Goal: Task Accomplishment & Management: Manage account settings

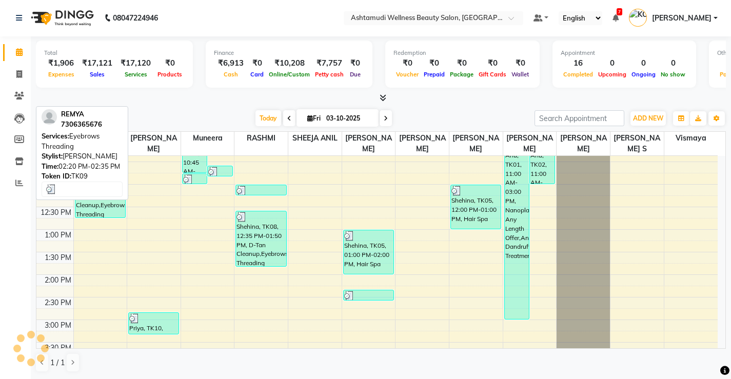
scroll to position [137, 0]
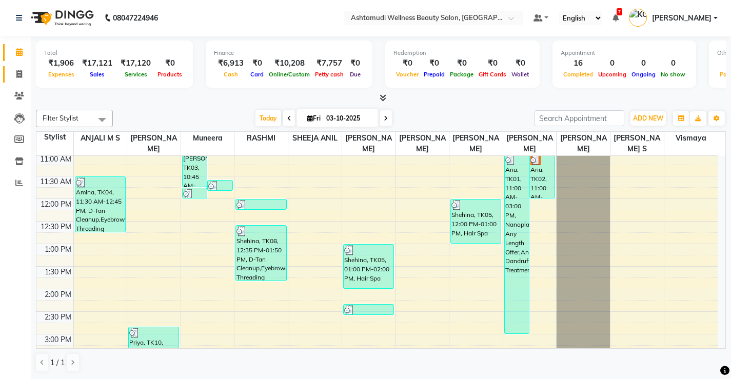
click at [13, 78] on span at bounding box center [19, 75] width 18 height 12
select select "4674"
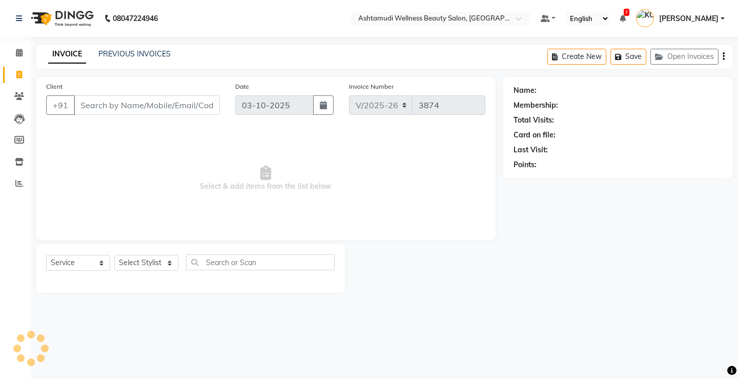
click at [163, 111] on input "Client" at bounding box center [147, 104] width 146 height 19
select select "product"
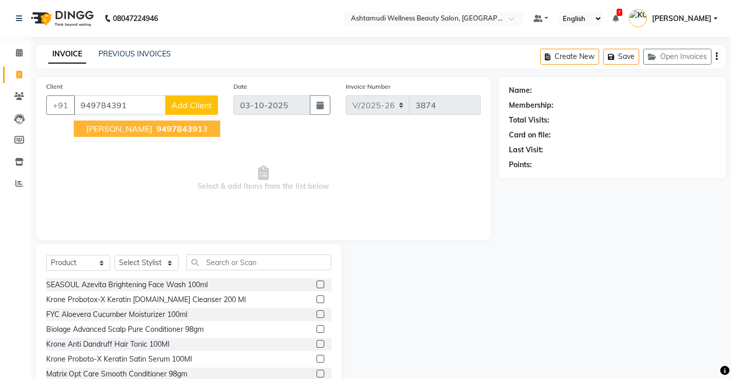
click at [156, 129] on span "949784391" at bounding box center [179, 129] width 46 height 10
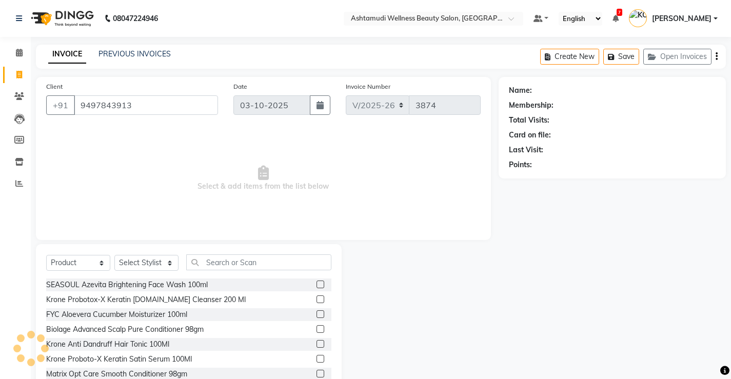
type input "9497843913"
select select "1: Object"
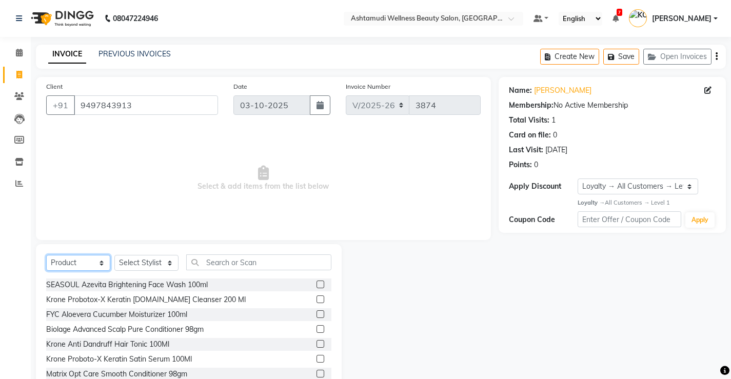
click at [64, 261] on select "Select Service Product Membership Package Voucher Prepaid Gift Card" at bounding box center [78, 263] width 64 height 16
select select "service"
click at [46, 255] on select "Select Service Product Membership Package Voucher Prepaid Gift Card" at bounding box center [78, 263] width 64 height 16
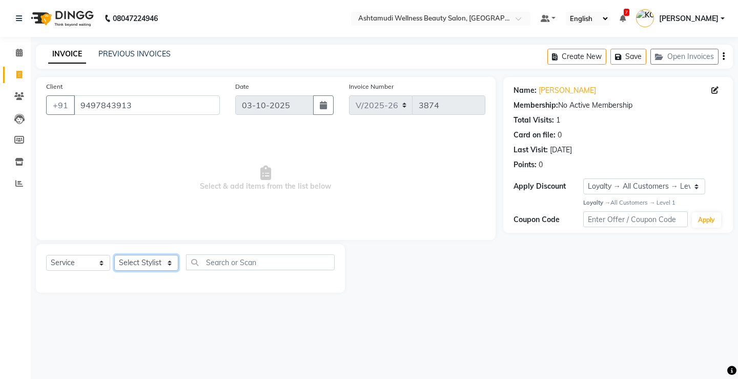
click at [157, 262] on select "Select Stylist ANJALI M S [PERSON_NAME] KOTTIYAM ASHTAMUDI [PERSON_NAME] [PERSO…" at bounding box center [146, 263] width 64 height 16
select select "67522"
click at [114, 255] on select "Select Stylist ANJALI M S [PERSON_NAME] KOTTIYAM ASHTAMUDI [PERSON_NAME] [PERSO…" at bounding box center [146, 263] width 64 height 16
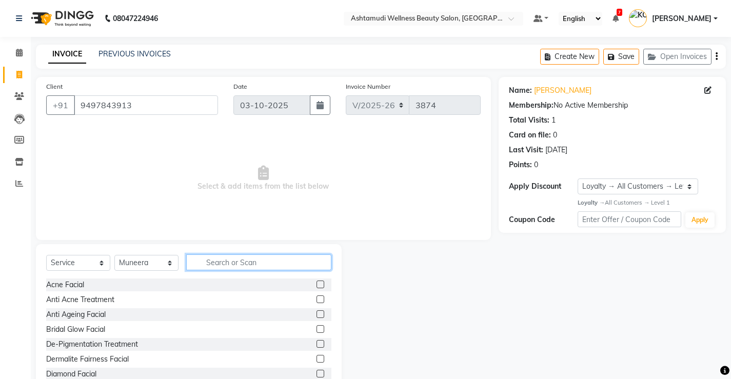
click at [230, 266] on input "text" at bounding box center [258, 262] width 145 height 16
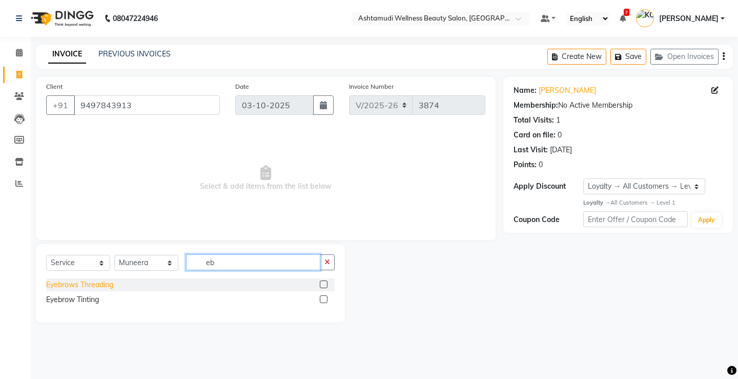
type input "eb"
click at [61, 287] on div "Eyebrows Threading" at bounding box center [79, 284] width 67 height 11
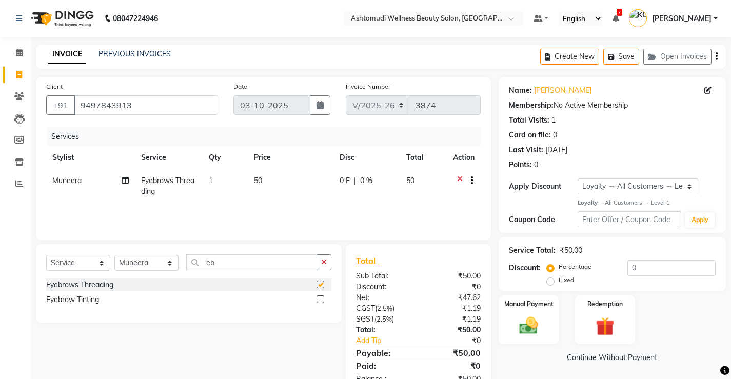
checkbox input "false"
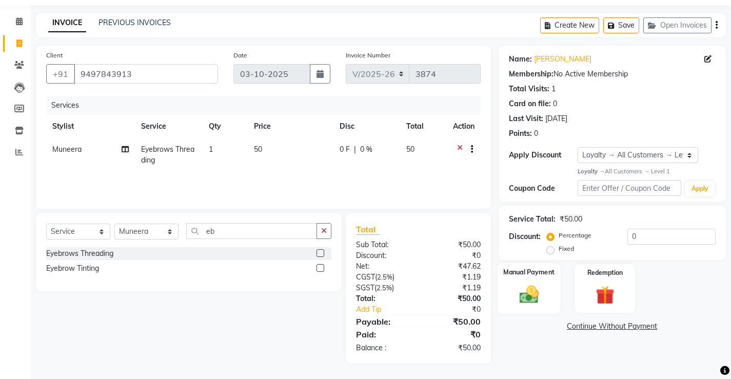
click at [530, 286] on img at bounding box center [528, 295] width 31 height 22
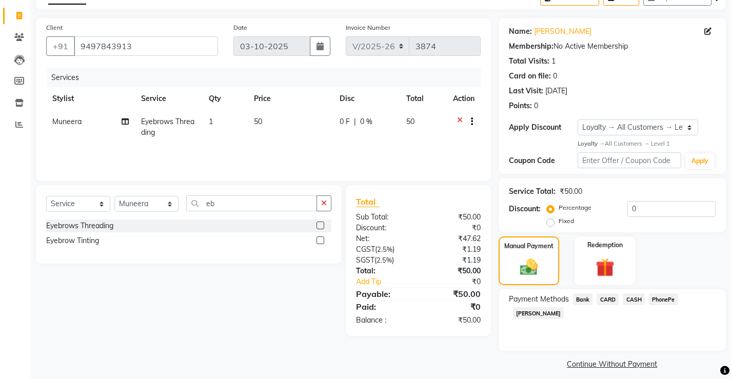
scroll to position [67, 0]
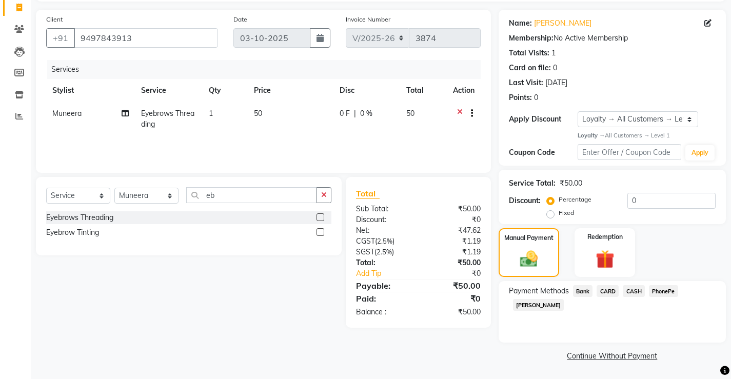
click at [669, 293] on span "PhonePe" at bounding box center [663, 291] width 29 height 12
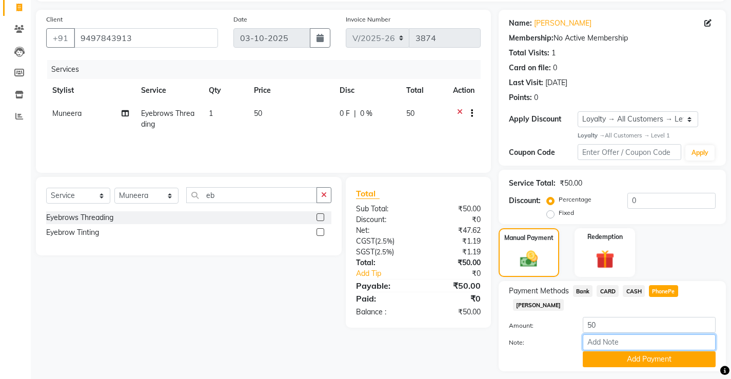
click at [642, 334] on input "Note:" at bounding box center [648, 342] width 133 height 16
type input "[PERSON_NAME]"
click at [626, 351] on button "Add Payment" at bounding box center [648, 359] width 133 height 16
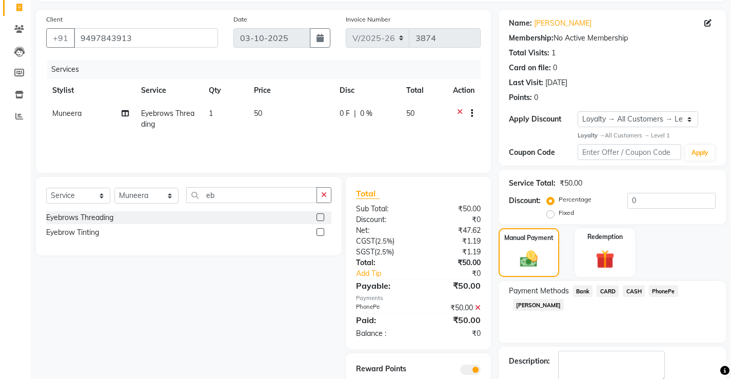
scroll to position [110, 0]
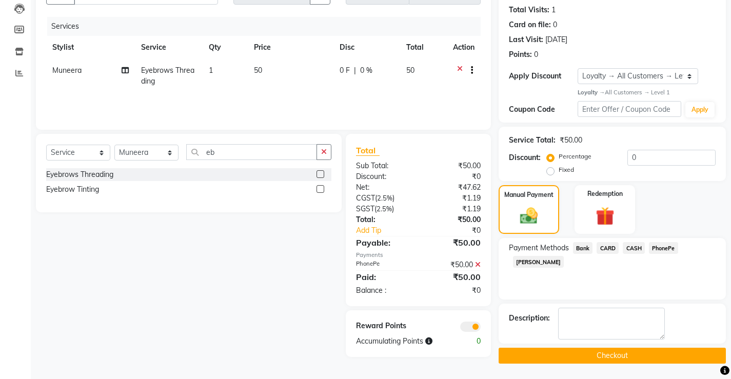
click at [600, 354] on button "Checkout" at bounding box center [611, 356] width 227 height 16
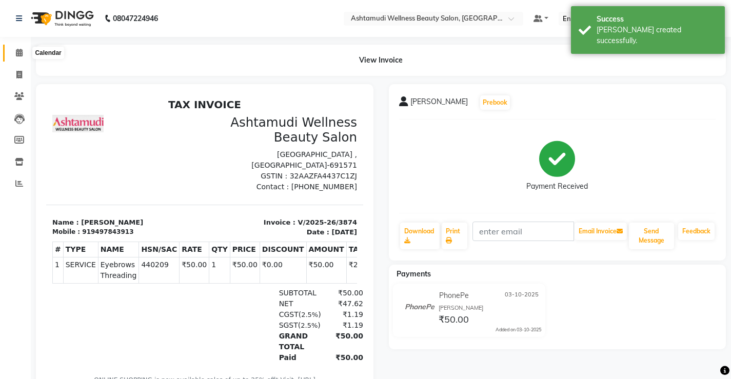
click at [14, 54] on span at bounding box center [19, 53] width 18 height 12
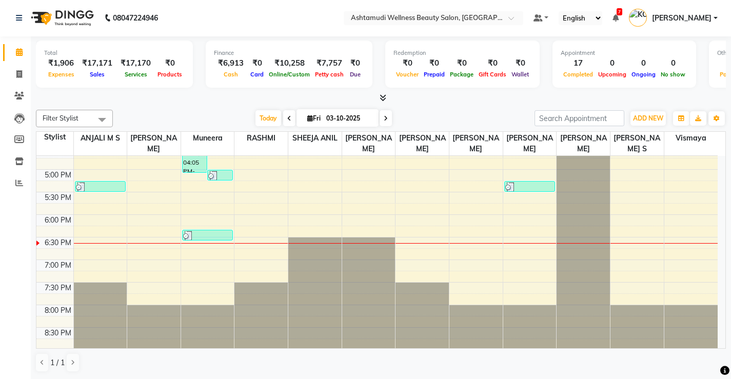
scroll to position [394, 0]
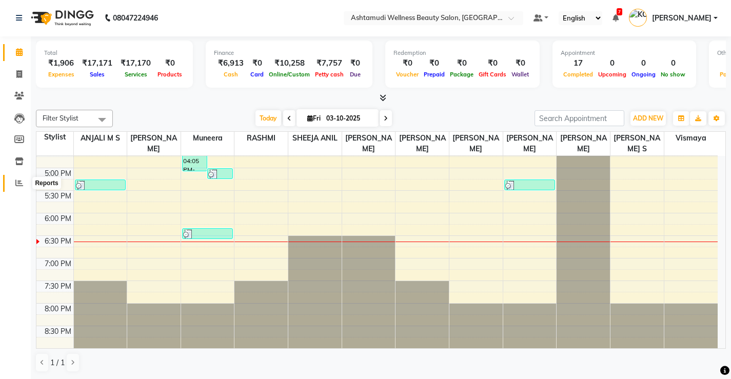
click at [13, 182] on span at bounding box center [19, 183] width 18 height 12
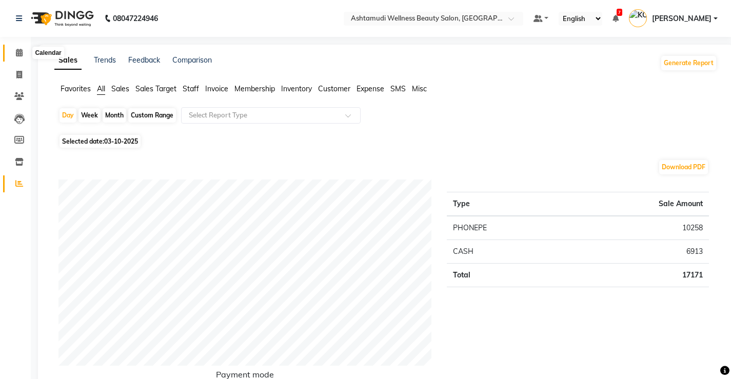
click at [26, 54] on span at bounding box center [19, 53] width 18 height 12
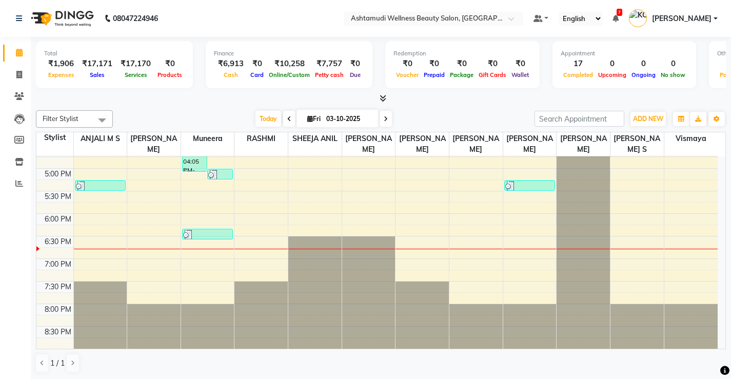
scroll to position [1, 0]
click at [17, 72] on icon at bounding box center [19, 74] width 6 height 8
select select "service"
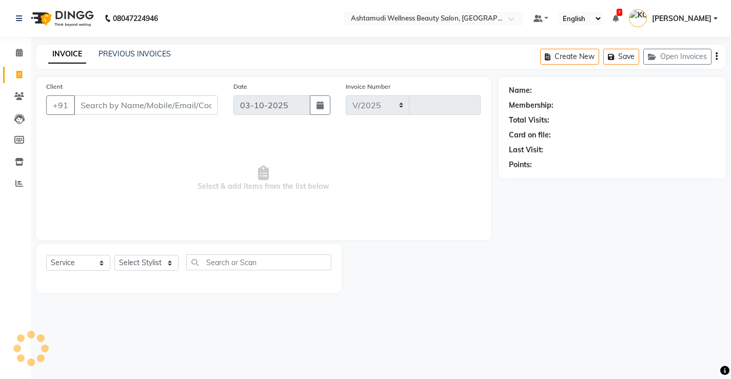
select select "4674"
type input "3875"
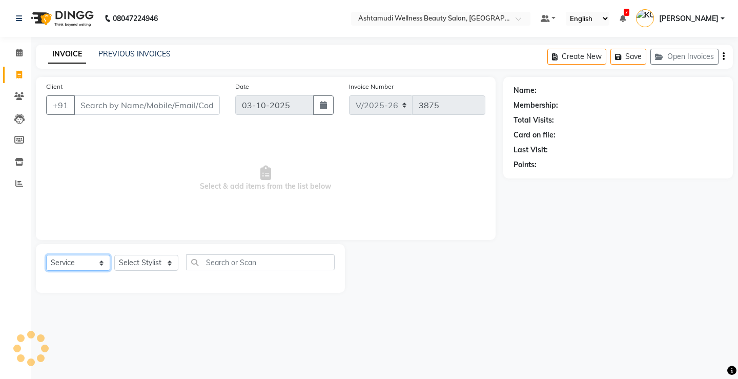
click at [74, 261] on select "Select Service Product Membership Package Voucher Prepaid Gift Card" at bounding box center [78, 263] width 64 height 16
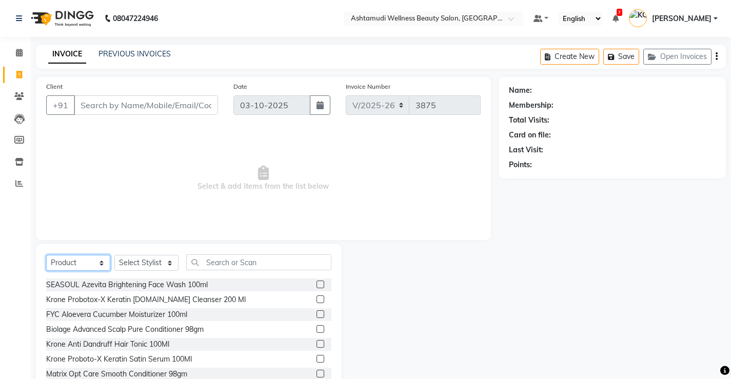
select select "service"
click at [46, 255] on select "Select Service Product Membership Package Voucher Prepaid Gift Card" at bounding box center [78, 263] width 64 height 16
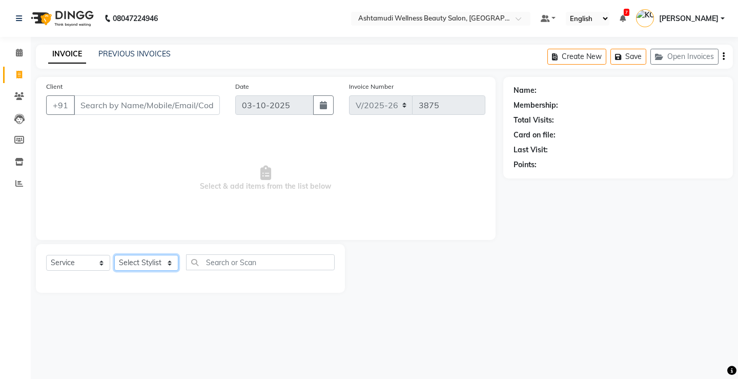
click at [132, 263] on select "Select Stylist ANJALI M S [PERSON_NAME] KOTTIYAM ASHTAMUDI [PERSON_NAME] [PERSO…" at bounding box center [146, 263] width 64 height 16
select select "27466"
click at [114, 255] on select "Select Stylist ANJALI M S [PERSON_NAME] KOTTIYAM ASHTAMUDI [PERSON_NAME] [PERSO…" at bounding box center [146, 263] width 64 height 16
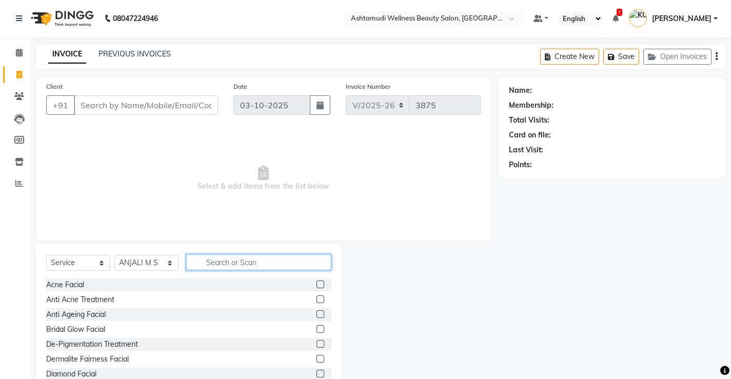
click at [218, 263] on input "text" at bounding box center [258, 262] width 145 height 16
click at [75, 258] on select "Select Service Product Membership Package Voucher Prepaid Gift Card" at bounding box center [78, 263] width 64 height 16
select select "package"
click at [46, 255] on select "Select Service Product Membership Package Voucher Prepaid Gift Card" at bounding box center [78, 263] width 64 height 16
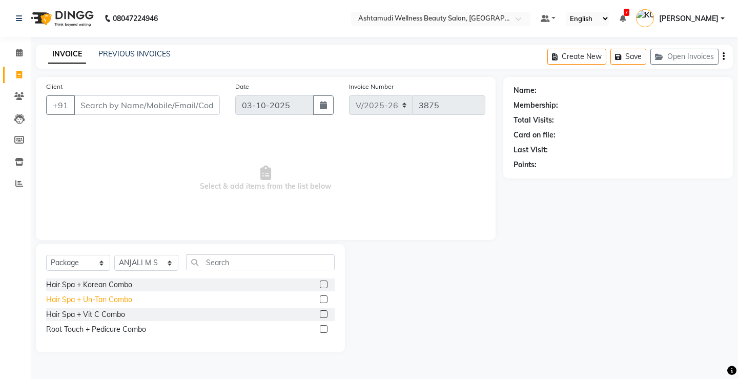
click at [95, 300] on div "Hair Spa + Un-Tan Combo" at bounding box center [89, 299] width 86 height 11
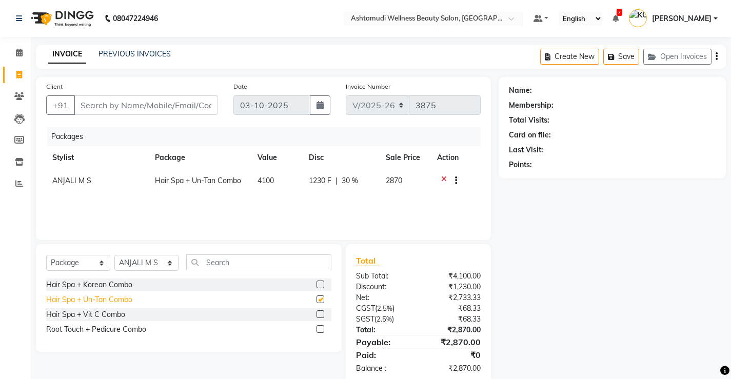
checkbox input "false"
click at [234, 261] on input "text" at bounding box center [258, 262] width 145 height 16
click at [61, 268] on select "Select Service Product Membership Package Voucher Prepaid Gift Card" at bounding box center [78, 263] width 64 height 16
select select "service"
click at [46, 255] on select "Select Service Product Membership Package Voucher Prepaid Gift Card" at bounding box center [78, 263] width 64 height 16
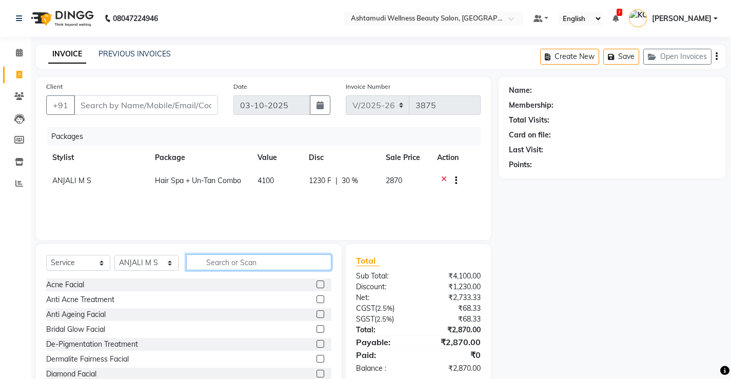
click at [234, 266] on input "text" at bounding box center [258, 262] width 145 height 16
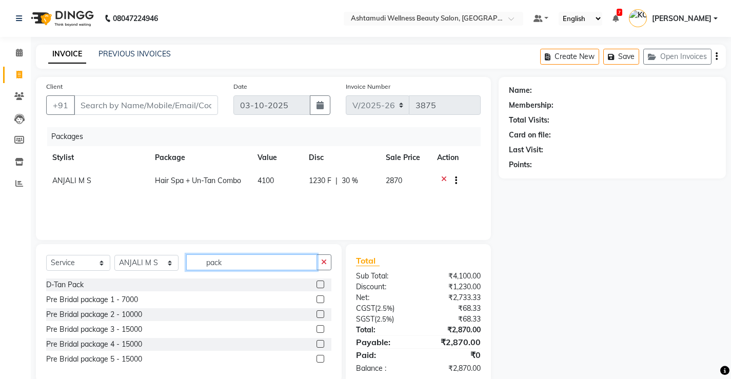
click at [237, 263] on input "pack" at bounding box center [251, 262] width 131 height 16
type input "p"
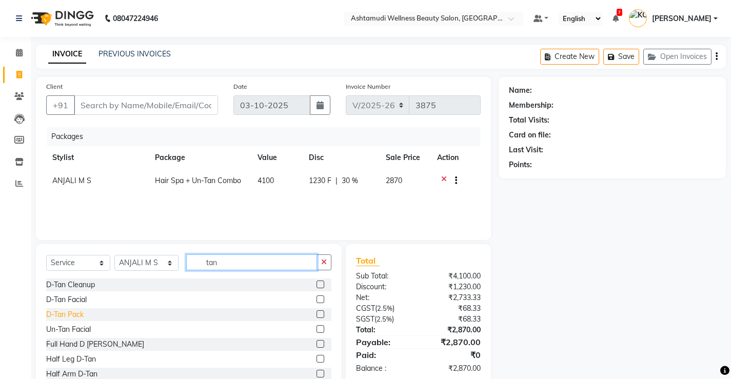
type input "tan"
click at [61, 312] on div "D-Tan Pack" at bounding box center [64, 314] width 37 height 11
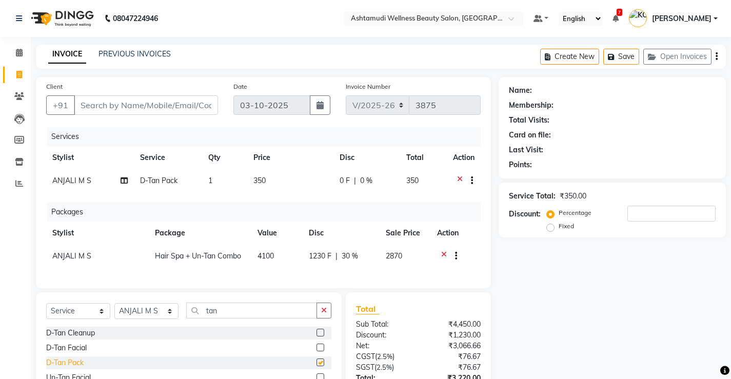
checkbox input "false"
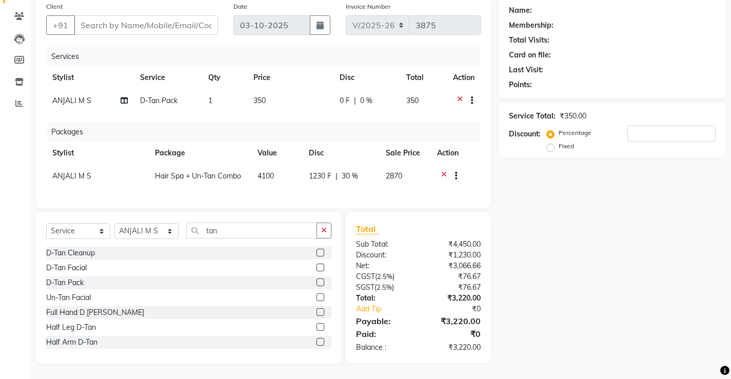
scroll to position [51, 0]
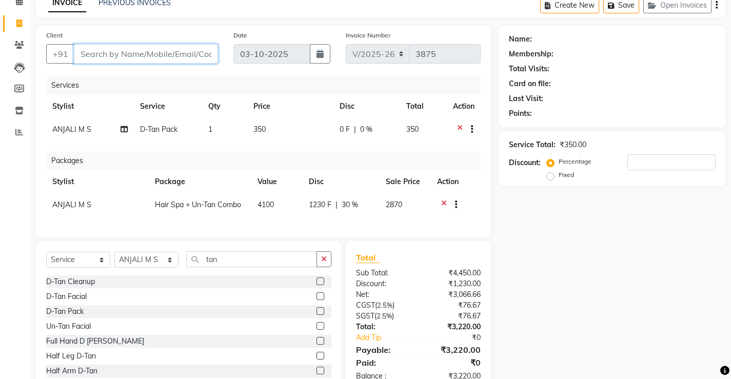
click at [124, 59] on input "Client" at bounding box center [146, 53] width 144 height 19
click at [112, 50] on input "Client" at bounding box center [146, 53] width 144 height 19
type input "7"
type input "0"
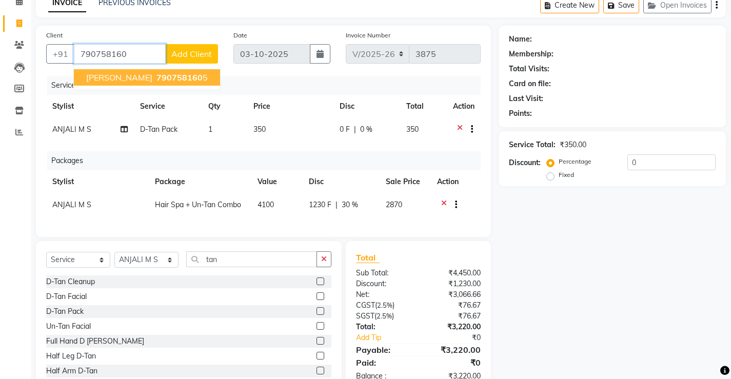
click at [100, 79] on span "[PERSON_NAME]" at bounding box center [119, 77] width 66 height 10
type input "7907581605"
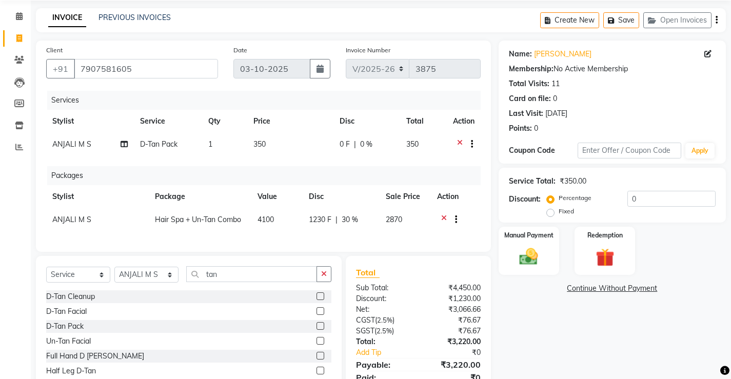
scroll to position [88, 0]
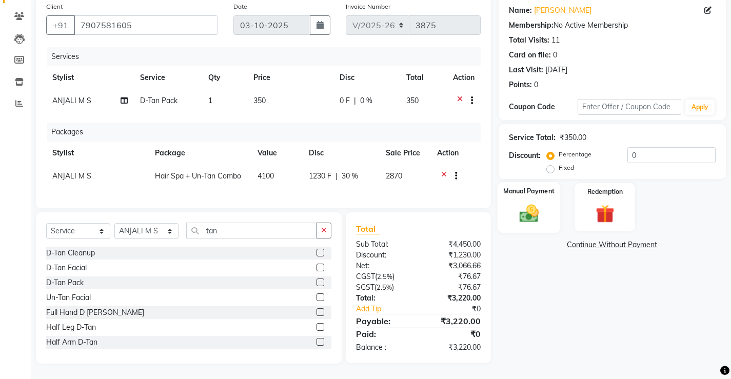
click at [531, 203] on img at bounding box center [528, 213] width 31 height 22
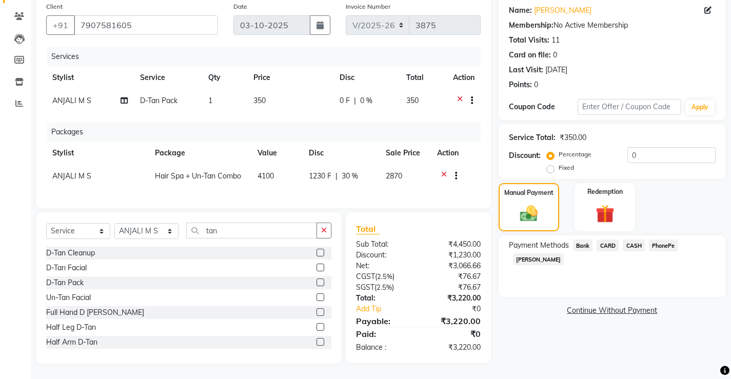
click at [658, 239] on span "PhonePe" at bounding box center [663, 245] width 29 height 12
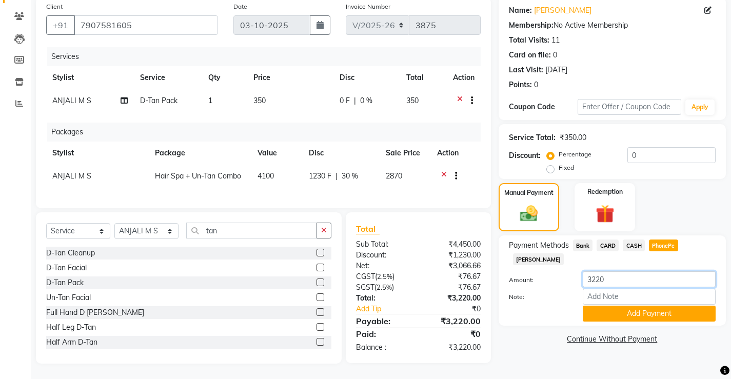
click at [600, 271] on input "3220" at bounding box center [648, 279] width 133 height 16
type input "3000"
click at [612, 289] on input "Note:" at bounding box center [648, 297] width 133 height 16
type input "[PERSON_NAME]"
click at [635, 306] on button "Add Payment" at bounding box center [648, 314] width 133 height 16
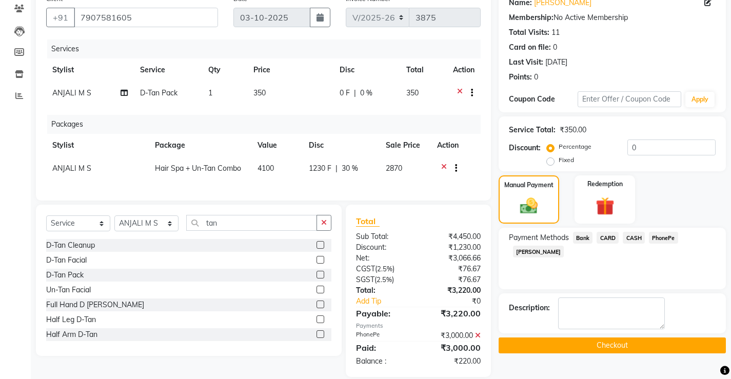
scroll to position [109, 0]
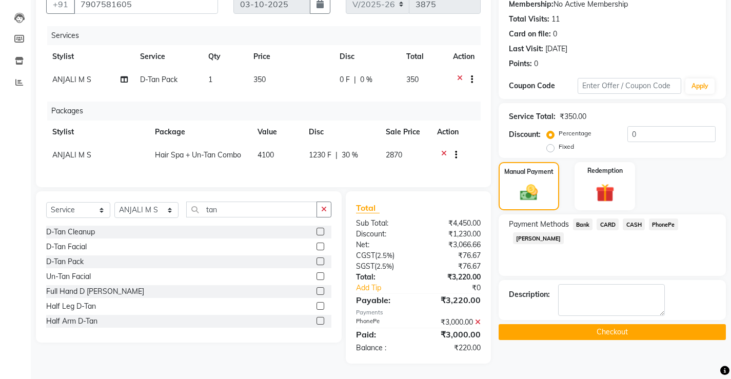
click at [629, 218] on span "CASH" at bounding box center [633, 224] width 22 height 12
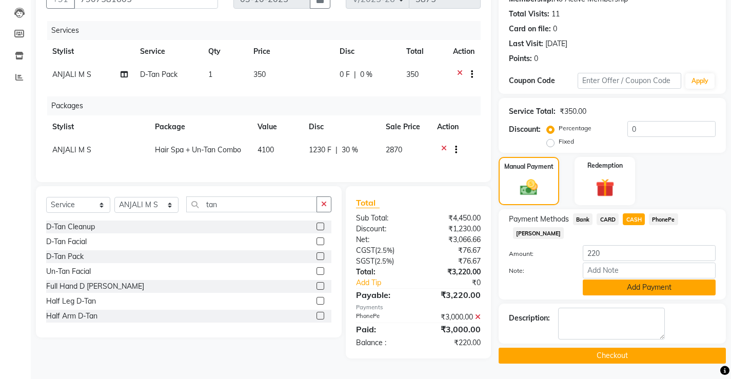
click at [615, 279] on button "Add Payment" at bounding box center [648, 287] width 133 height 16
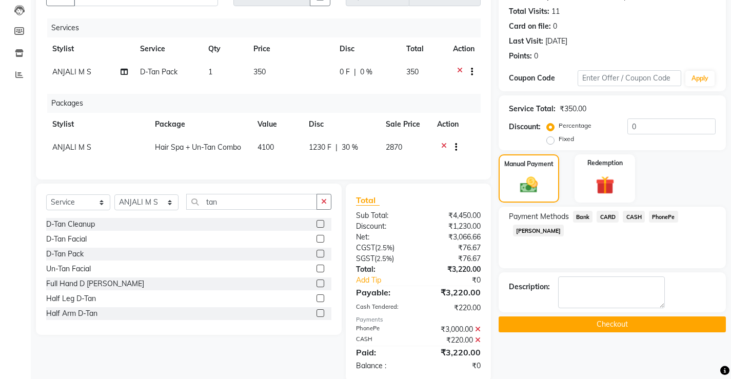
scroll to position [134, 0]
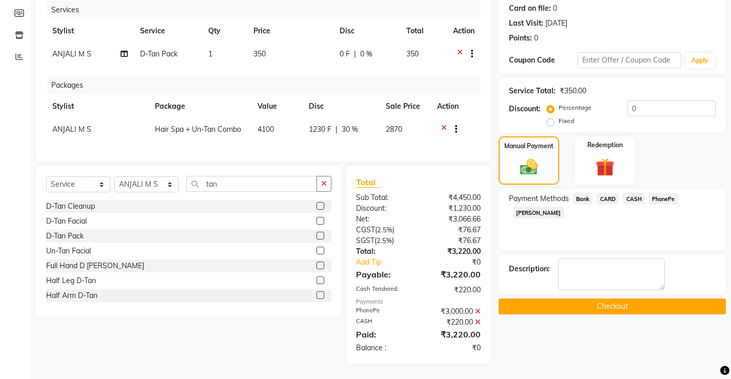
click at [547, 298] on button "Checkout" at bounding box center [611, 306] width 227 height 16
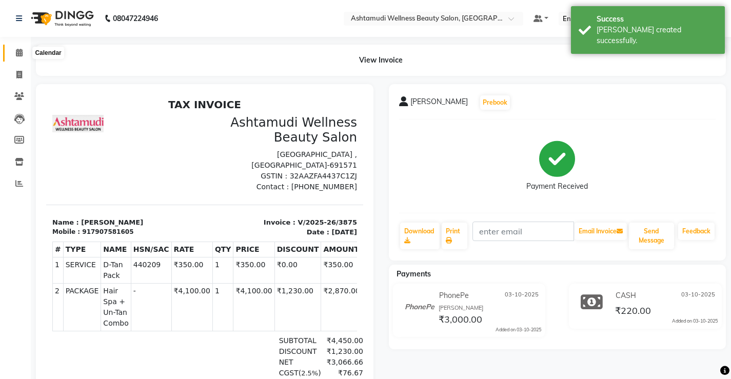
click at [20, 53] on icon at bounding box center [19, 53] width 7 height 8
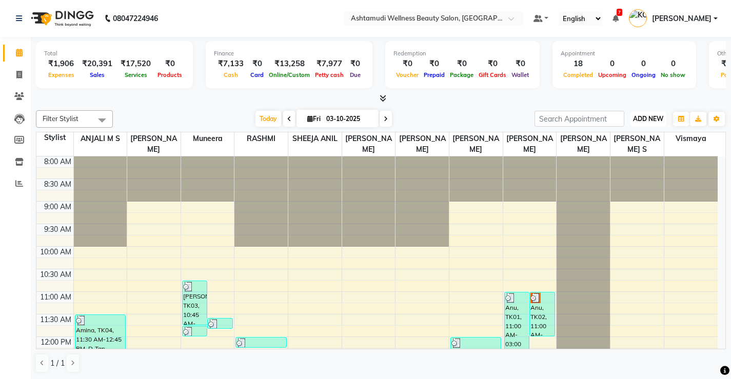
click at [652, 121] on span "ADD NEW" at bounding box center [648, 119] width 30 height 8
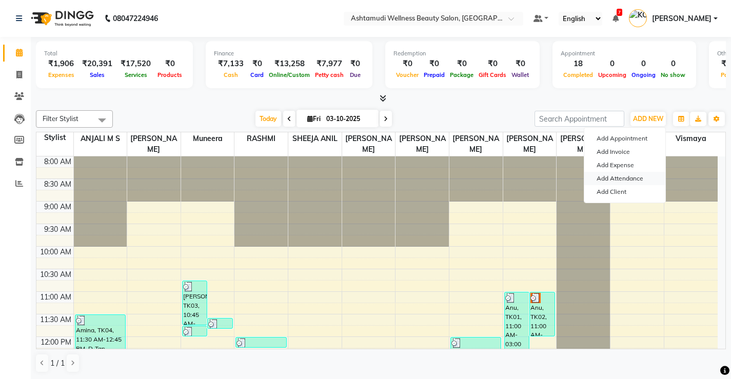
click at [611, 179] on link "Add Attendance" at bounding box center [624, 178] width 81 height 13
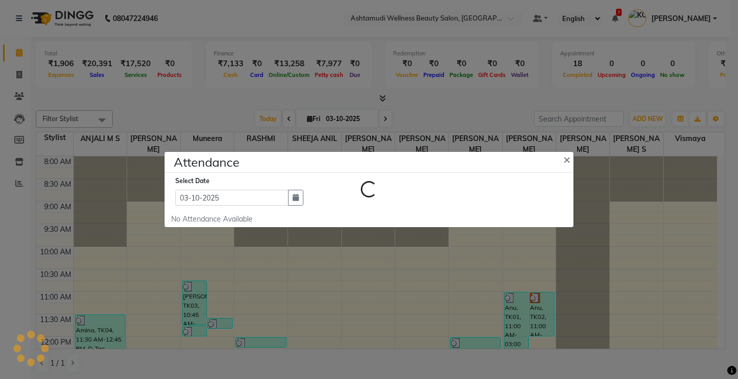
select select "A"
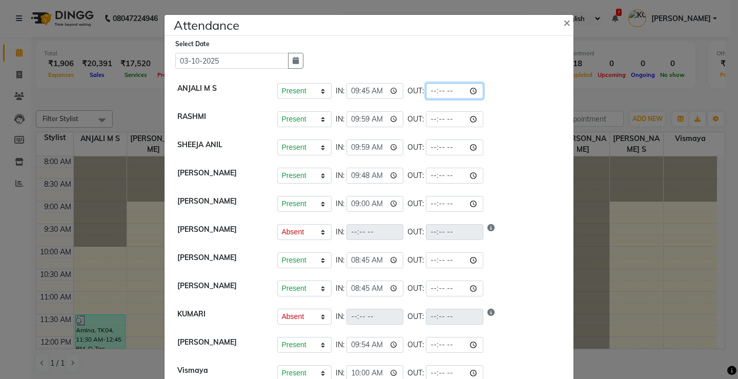
click at [426, 93] on input "time" at bounding box center [454, 91] width 57 height 16
type input "19:30"
click at [498, 167] on li "SHYNI Present Absent Late Half Day Weekly Off IN: 09:48 OUT:" at bounding box center [369, 176] width 404 height 29
select select "A"
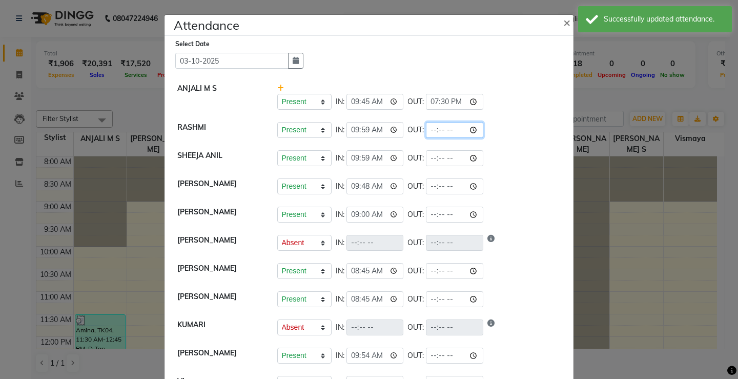
click at [426, 128] on input "time" at bounding box center [454, 130] width 57 height 16
type input "19:30"
click at [500, 184] on div "Present Absent Late Half Day Weekly Off IN: 09:48 OUT:" at bounding box center [419, 186] width 284 height 16
select select "A"
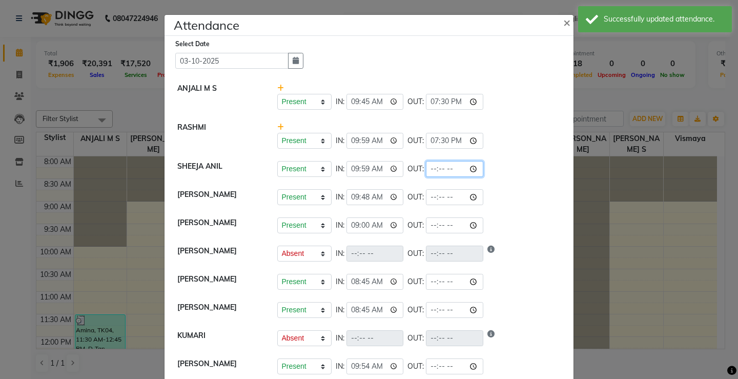
click at [426, 170] on input "time" at bounding box center [454, 169] width 57 height 16
type input "18:40"
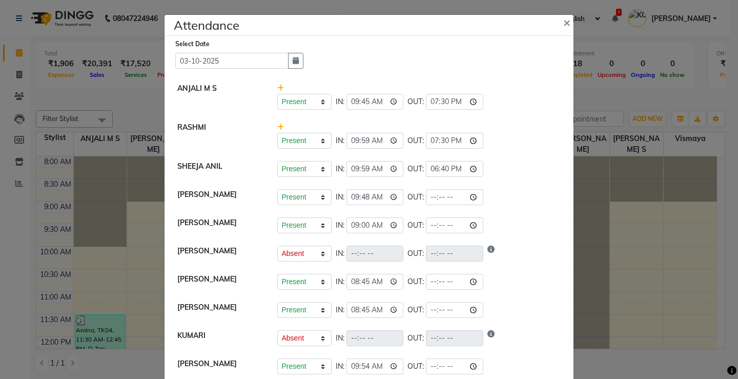
click at [477, 206] on li "SHYNI Present Absent Late Half Day Weekly Off IN: 09:48 OUT:" at bounding box center [369, 197] width 404 height 29
select select "A"
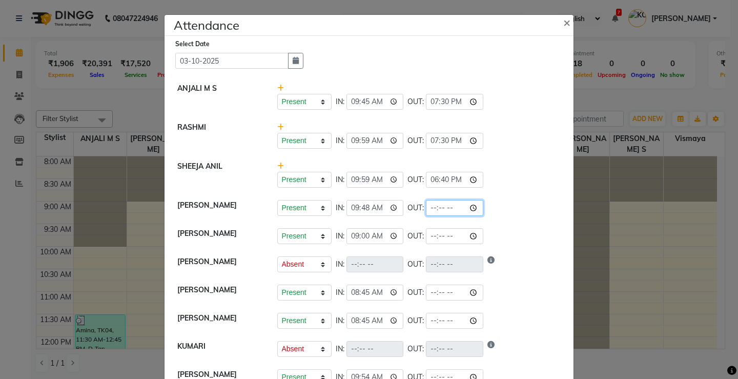
click at [426, 207] on input "time" at bounding box center [454, 208] width 57 height 16
type input "18:30"
click at [494, 229] on div "Present Absent Late Half Day Weekly Off IN: 09:00 OUT:" at bounding box center [419, 236] width 284 height 16
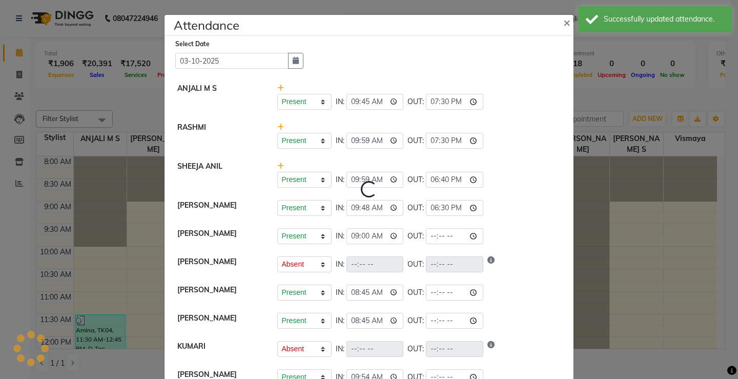
select select "A"
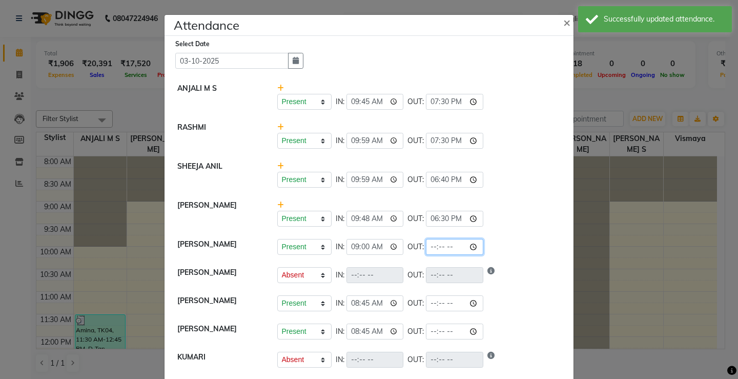
click at [426, 250] on input "time" at bounding box center [454, 247] width 57 height 16
type input "18:40"
click at [512, 289] on li "KOTTIYAM ASHTAMUDI Present Absent Late Half Day Weekly Off IN: 08:45 OUT:" at bounding box center [369, 303] width 404 height 29
select select "A"
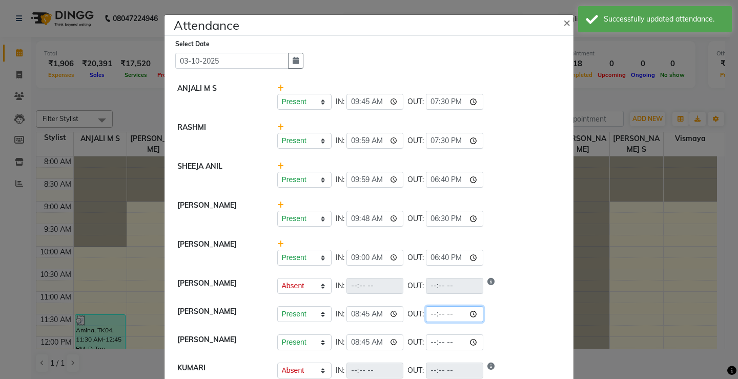
click at [426, 312] on input "time" at bounding box center [454, 314] width 57 height 16
type input "19:30"
click at [479, 336] on div "Present Absent Late Half Day Weekly Off IN: 08:45 OUT:" at bounding box center [419, 342] width 284 height 16
select select "A"
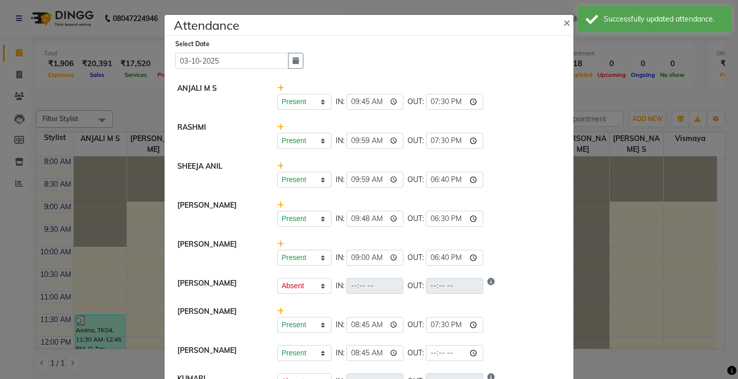
scroll to position [103, 0]
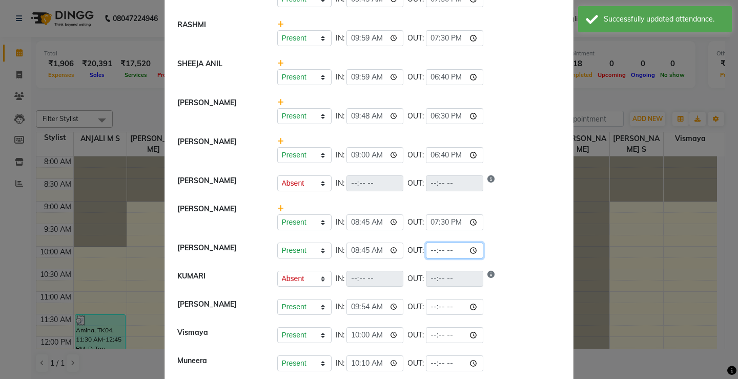
click at [426, 251] on input "time" at bounding box center [454, 251] width 57 height 16
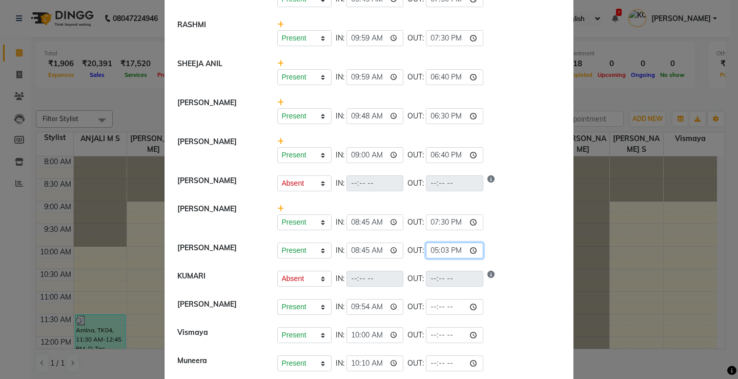
type input "17:30"
click at [489, 303] on div "Present Absent Late Half Day Weekly Off IN: 09:54 OUT:" at bounding box center [419, 307] width 284 height 16
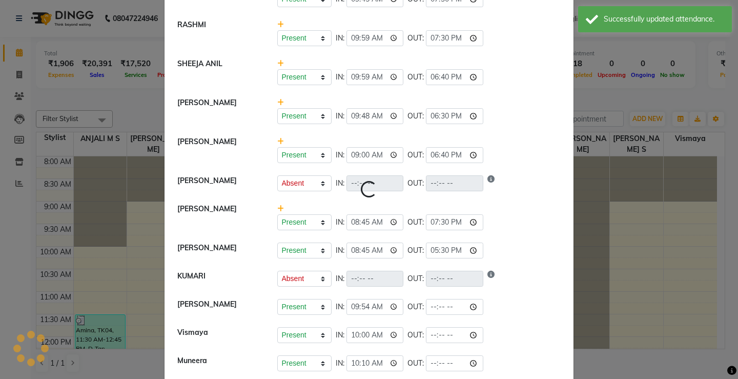
select select "A"
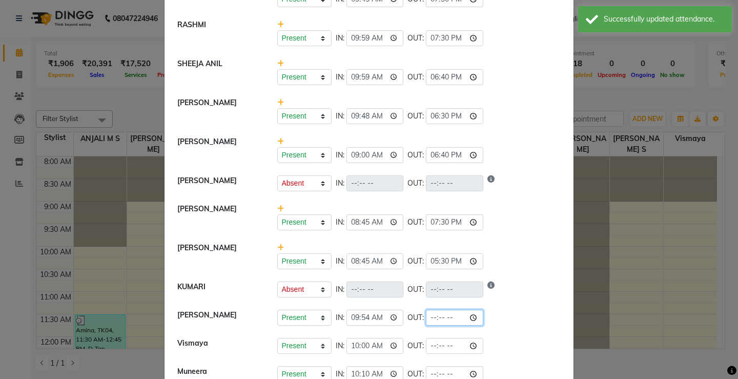
click at [426, 317] on input "time" at bounding box center [454, 318] width 57 height 16
type input "18:30"
click at [501, 350] on div "Present Absent Late Half Day Weekly Off IN: 10:00 OUT:" at bounding box center [419, 346] width 284 height 16
select select "A"
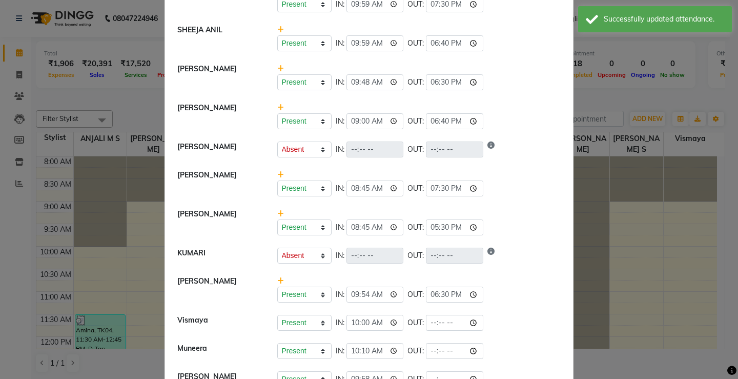
scroll to position [154, 0]
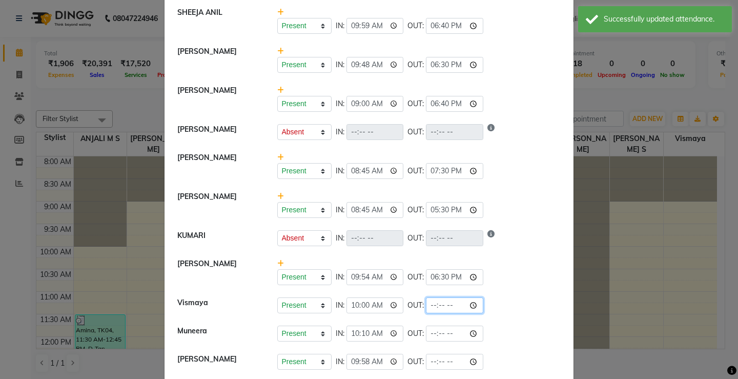
click at [426, 304] on input "time" at bounding box center [454, 305] width 57 height 16
type input "19:30"
click at [498, 329] on div "Present Absent Late Half Day Weekly Off IN: 10:10 OUT:" at bounding box center [419, 334] width 284 height 16
select select "A"
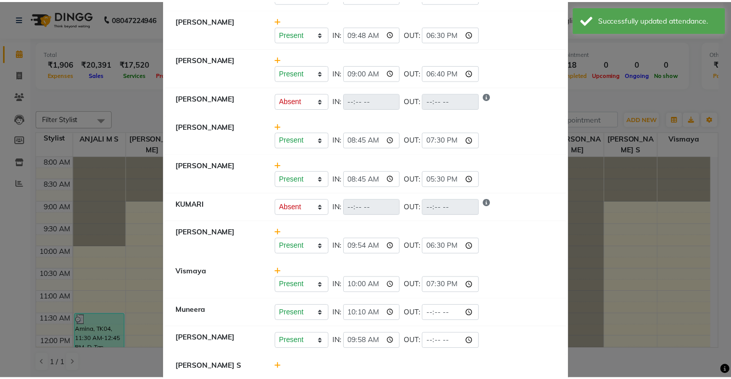
scroll to position [202, 0]
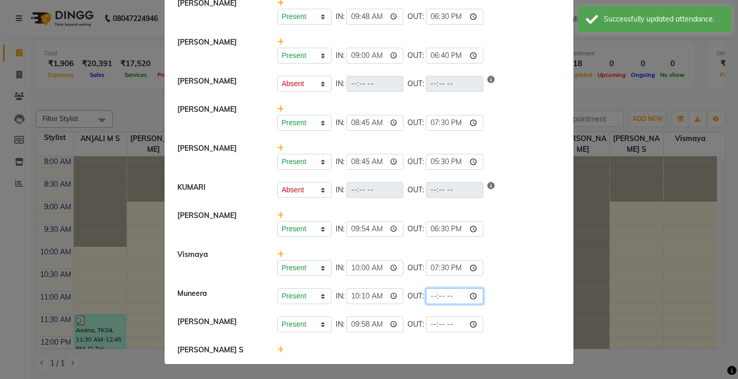
click at [426, 298] on input "time" at bounding box center [454, 296] width 57 height 16
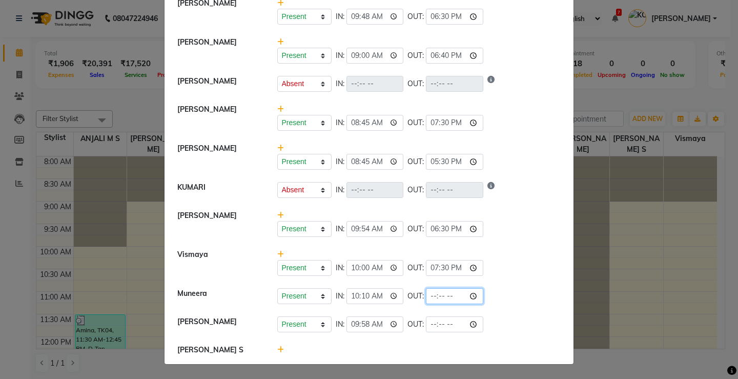
type input "19:00"
click at [495, 336] on li "Sona Sunil Present Absent Late Half Day Weekly Off IN: 09:58 OUT:" at bounding box center [369, 324] width 404 height 29
select select "A"
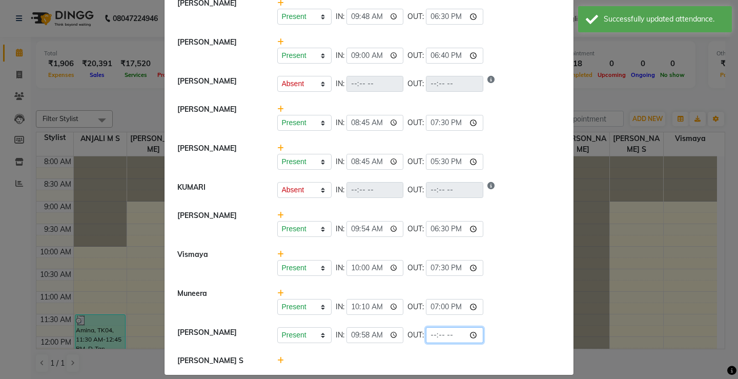
drag, startPoint x: 419, startPoint y: 334, endPoint x: 432, endPoint y: 339, distance: 13.5
click at [426, 334] on input "time" at bounding box center [454, 335] width 57 height 16
type input "18:30"
click at [501, 318] on li "Muneera Present Absent Late Half Day Weekly Off IN: 10:10 OUT: 19:00" at bounding box center [369, 301] width 404 height 39
select select "A"
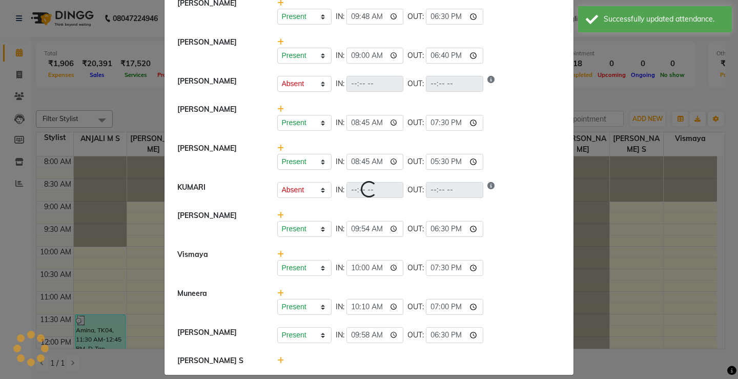
select select "A"
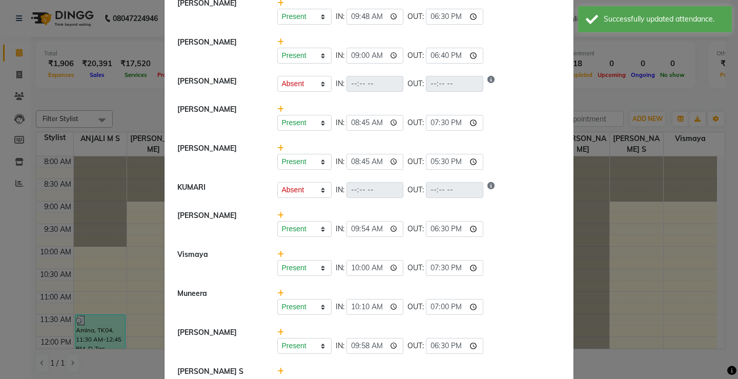
click at [627, 298] on ngb-modal-window "Attendance × Select Date 03-10-2025 ANJALI M S Present Absent Late Half Day Wee…" at bounding box center [369, 189] width 738 height 379
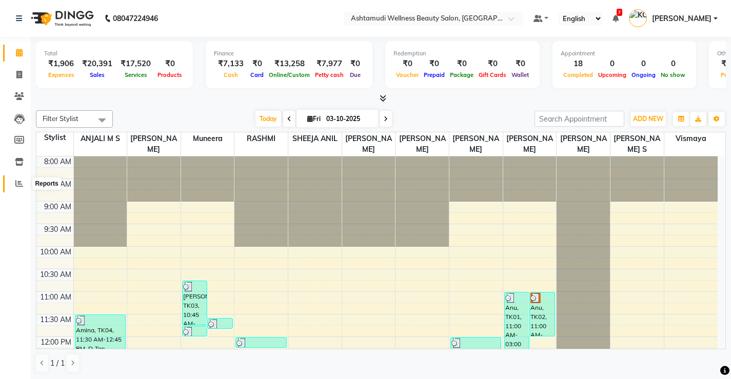
click at [15, 188] on span at bounding box center [19, 184] width 18 height 12
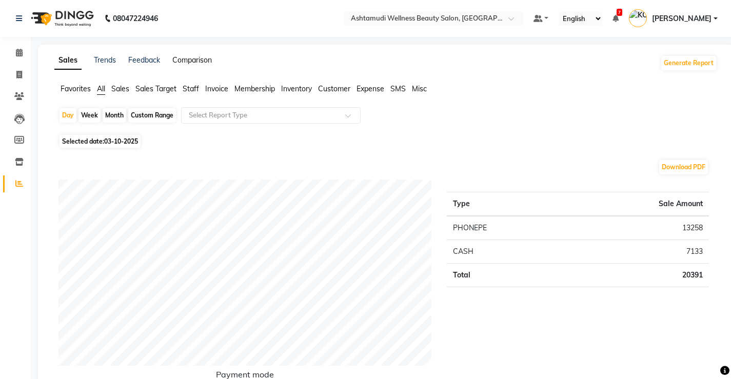
click at [196, 62] on link "Comparison" at bounding box center [191, 59] width 39 height 9
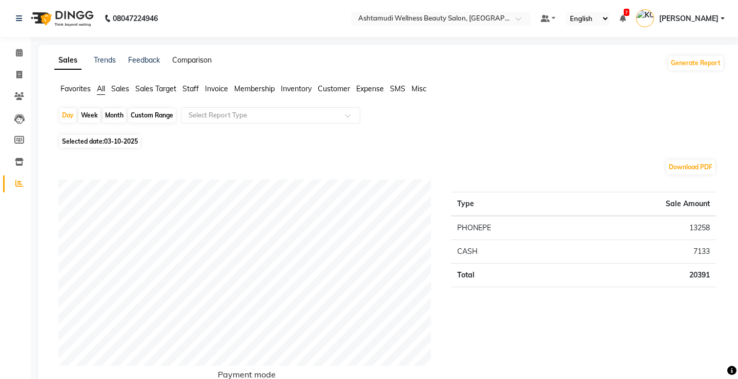
select select "single_date"
select select "single_date_dash"
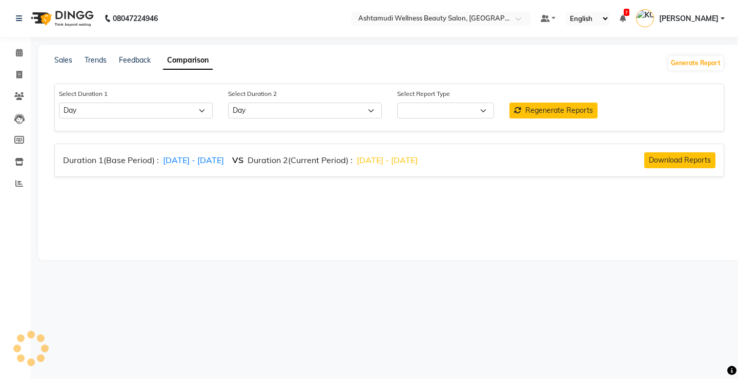
select select "comparison_report"
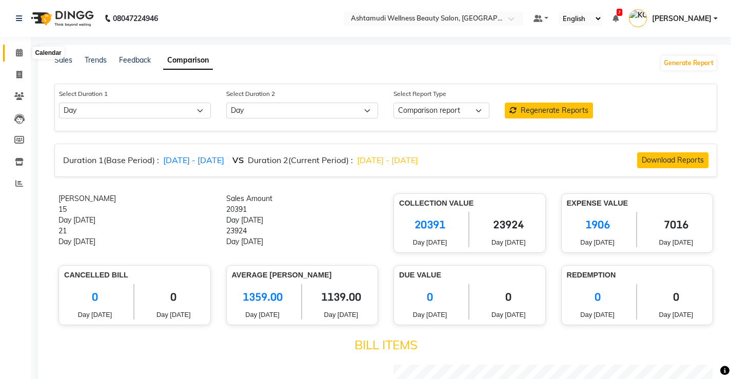
click at [13, 51] on span at bounding box center [19, 53] width 18 height 12
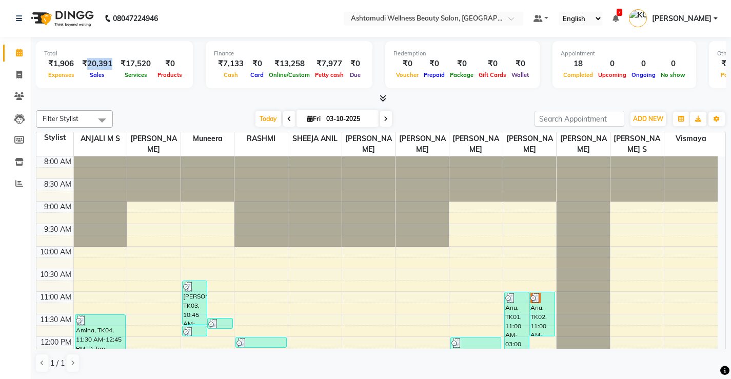
drag, startPoint x: 113, startPoint y: 62, endPoint x: 87, endPoint y: 60, distance: 26.2
click at [87, 60] on div "₹20,391" at bounding box center [97, 64] width 38 height 12
drag, startPoint x: 116, startPoint y: 62, endPoint x: 96, endPoint y: 85, distance: 30.9
click at [96, 85] on div "Total ₹1,906 Expenses ₹20,391 Sales ₹17,520 Services ₹0 Products" at bounding box center [114, 64] width 157 height 47
drag, startPoint x: 110, startPoint y: 63, endPoint x: 84, endPoint y: 58, distance: 27.1
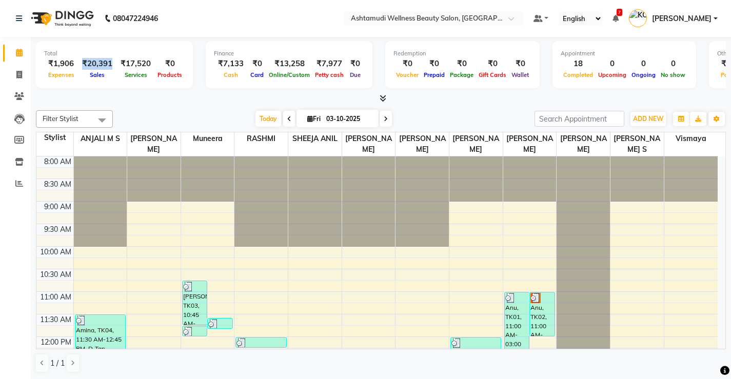
click at [84, 58] on div "₹20,391" at bounding box center [97, 64] width 38 height 12
copy div "₹20,391"
click at [143, 100] on div at bounding box center [381, 98] width 690 height 11
click at [20, 186] on icon at bounding box center [19, 183] width 8 height 8
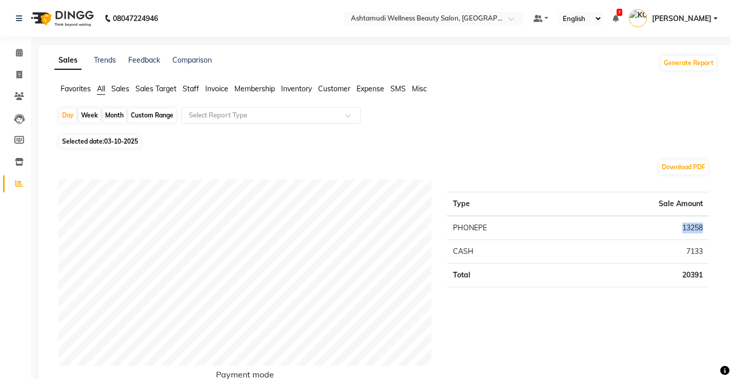
drag, startPoint x: 703, startPoint y: 226, endPoint x: 674, endPoint y: 233, distance: 29.6
click at [674, 233] on td "13258" at bounding box center [637, 228] width 144 height 24
copy td "13258"
click at [481, 267] on td "Total" at bounding box center [506, 276] width 118 height 24
drag, startPoint x: 706, startPoint y: 249, endPoint x: 687, endPoint y: 251, distance: 19.1
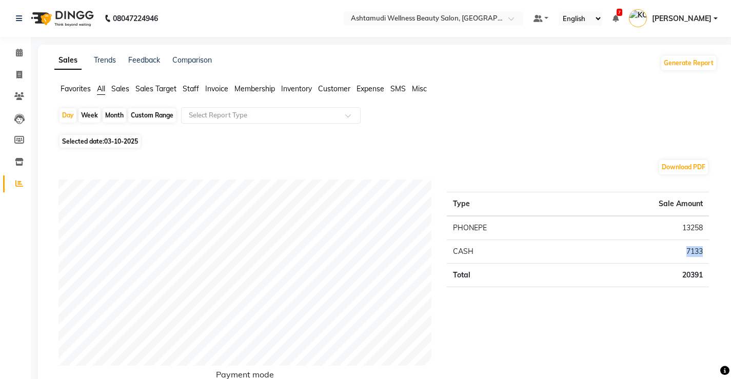
click at [676, 251] on td "7133" at bounding box center [637, 252] width 144 height 24
copy td "7133"
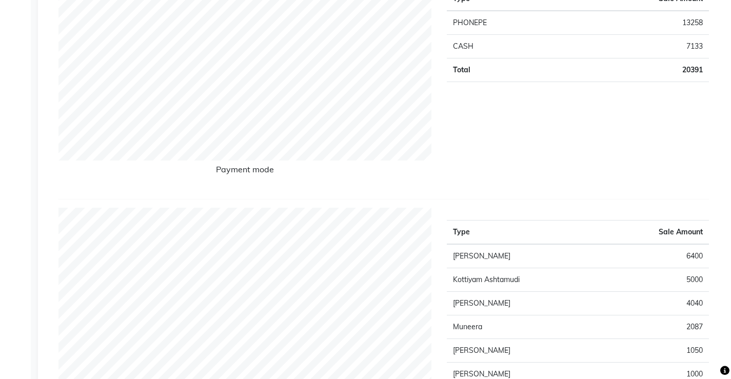
click at [507, 135] on div "Type Sale Amount PHONEPE 13258 CASH 7133 Total 20391" at bounding box center [577, 82] width 277 height 216
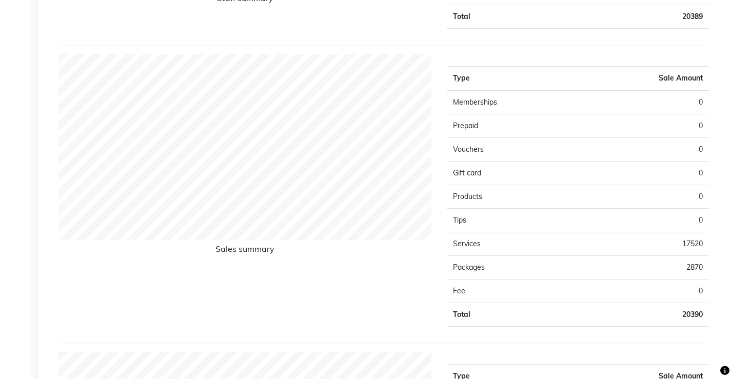
scroll to position [667, 0]
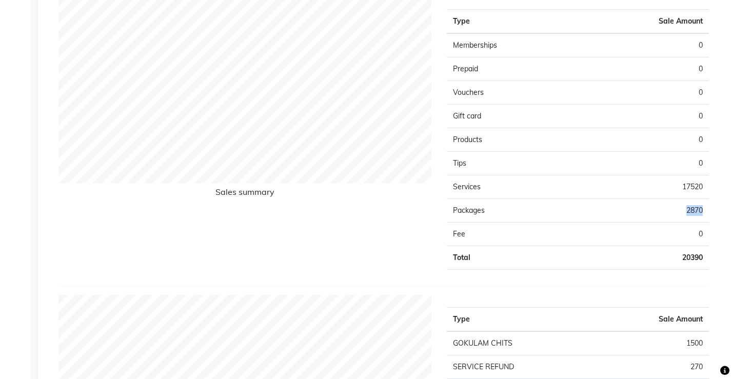
drag, startPoint x: 702, startPoint y: 209, endPoint x: 678, endPoint y: 212, distance: 24.4
click at [678, 212] on td "2870" at bounding box center [643, 211] width 131 height 24
copy td "2870"
click at [407, 195] on h6 "Sales summary" at bounding box center [244, 194] width 373 height 14
drag, startPoint x: 703, startPoint y: 186, endPoint x: 676, endPoint y: 188, distance: 27.3
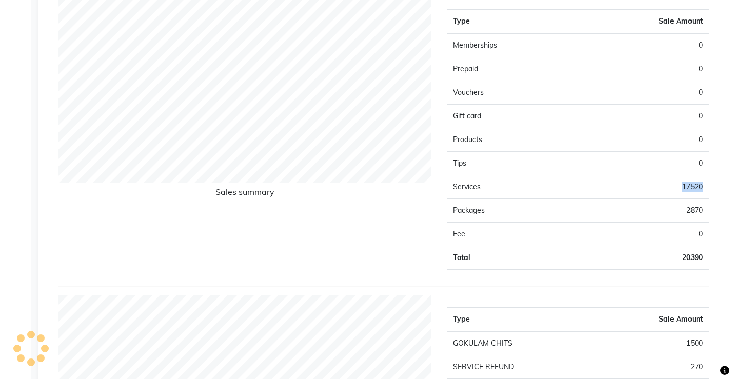
click at [676, 188] on td "17520" at bounding box center [643, 187] width 131 height 24
copy td "17520"
click at [378, 246] on div "Sales summary" at bounding box center [245, 137] width 388 height 281
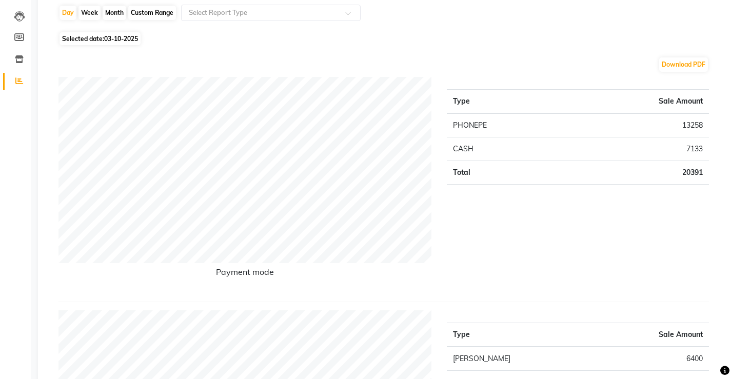
scroll to position [0, 0]
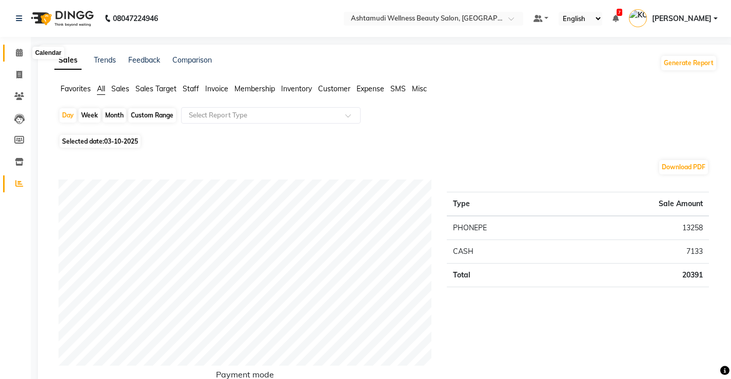
click at [20, 52] on icon at bounding box center [19, 53] width 7 height 8
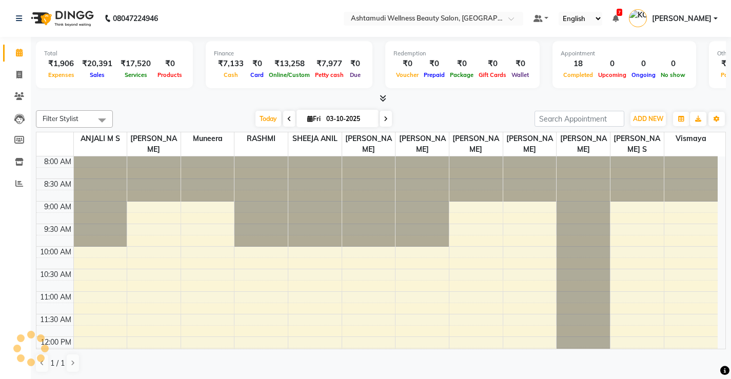
click at [385, 97] on icon at bounding box center [382, 98] width 7 height 8
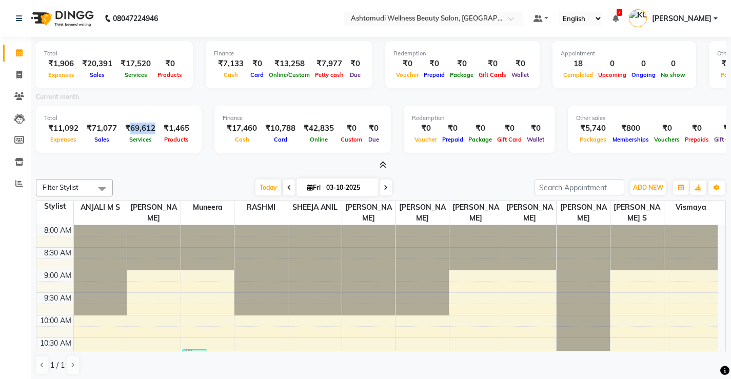
drag, startPoint x: 152, startPoint y: 126, endPoint x: 131, endPoint y: 129, distance: 21.8
click at [131, 129] on div "₹69,612" at bounding box center [140, 129] width 38 height 12
copy div "69,612"
click at [176, 202] on span "[PERSON_NAME]" at bounding box center [153, 213] width 53 height 24
drag, startPoint x: 188, startPoint y: 125, endPoint x: 168, endPoint y: 126, distance: 20.0
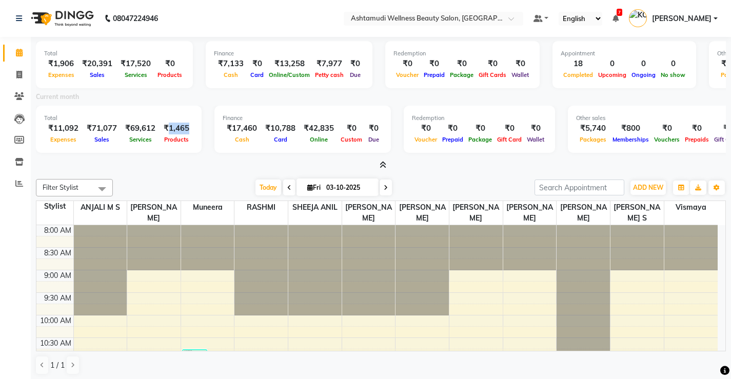
click at [168, 126] on div "₹1,465" at bounding box center [176, 129] width 34 height 12
copy div "1,465"
click at [378, 165] on span at bounding box center [380, 165] width 11 height 11
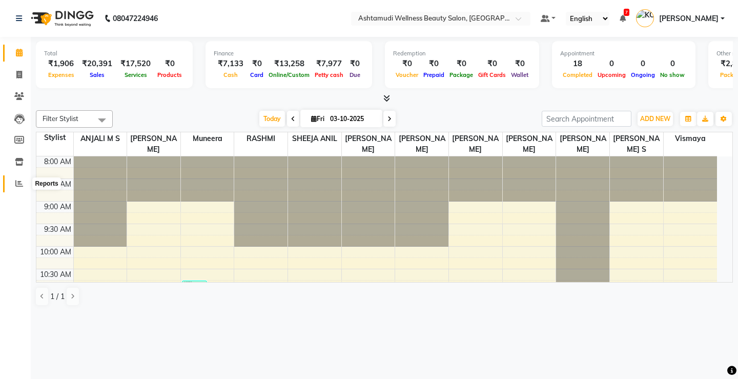
click at [16, 185] on icon at bounding box center [19, 183] width 8 height 8
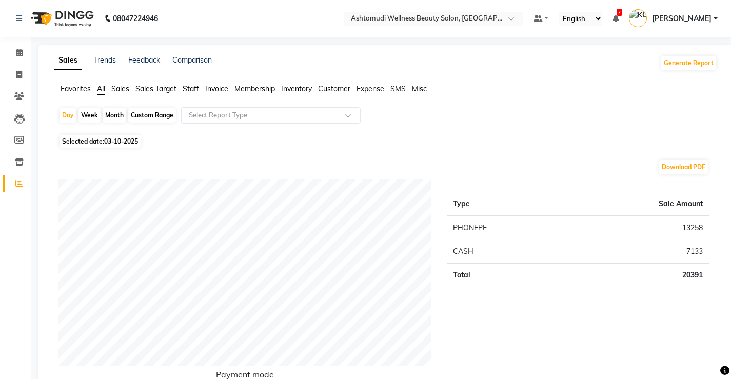
click at [370, 90] on span "Expense" at bounding box center [370, 88] width 28 height 9
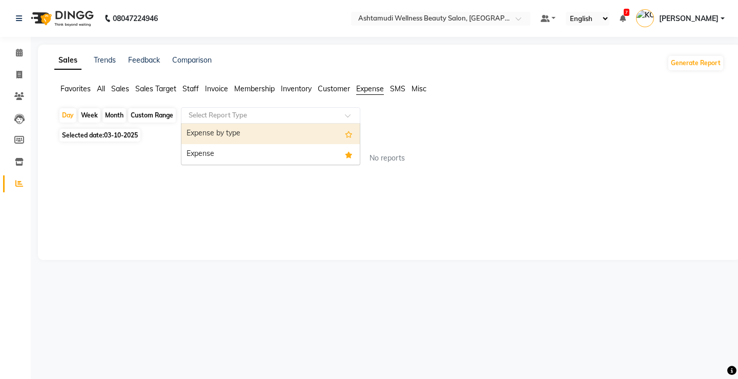
click at [301, 112] on input "text" at bounding box center [261, 115] width 148 height 10
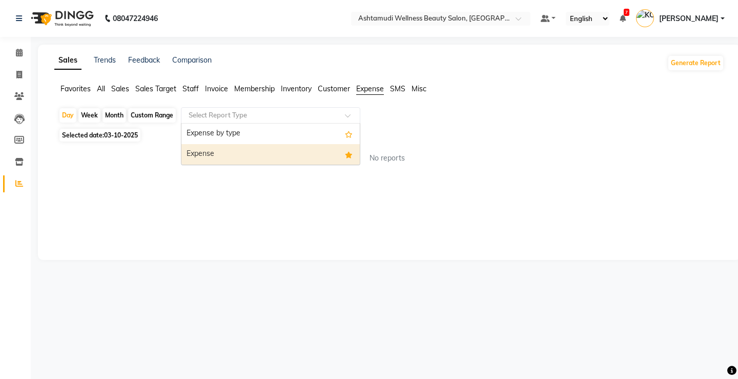
click at [303, 157] on div "Expense" at bounding box center [271, 154] width 178 height 21
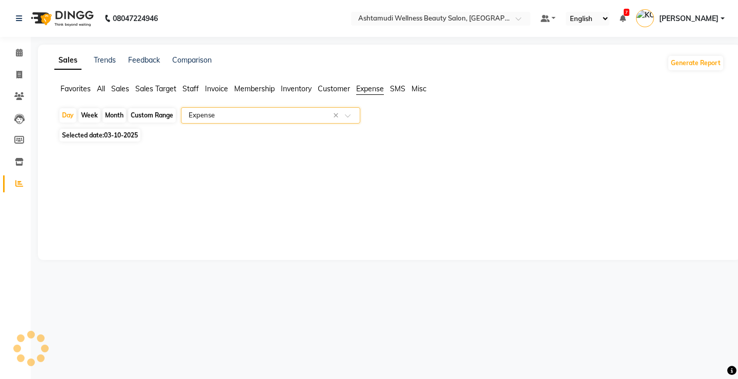
select select "full_report"
select select "csv"
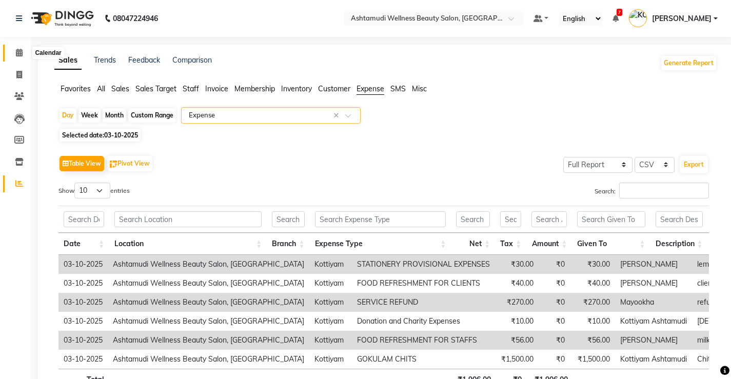
click at [14, 55] on span at bounding box center [19, 53] width 18 height 12
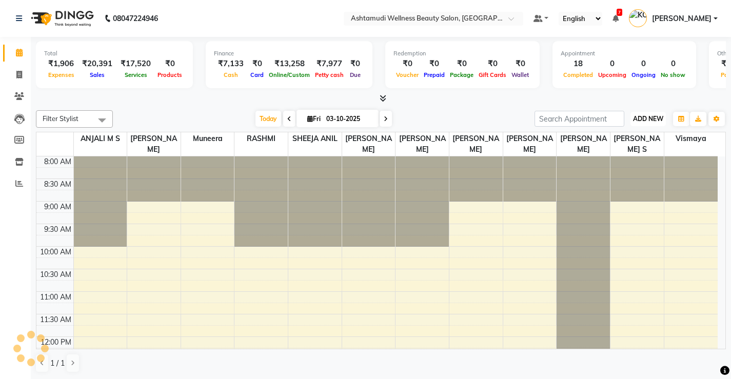
click at [652, 113] on button "ADD NEW Toggle Dropdown" at bounding box center [647, 119] width 35 height 14
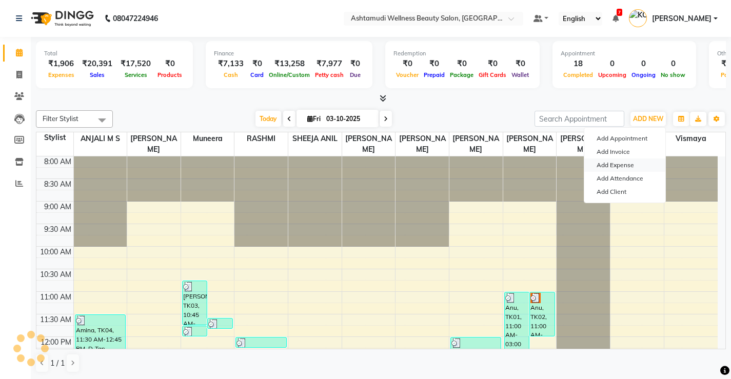
click at [622, 167] on link "Add Expense" at bounding box center [624, 164] width 81 height 13
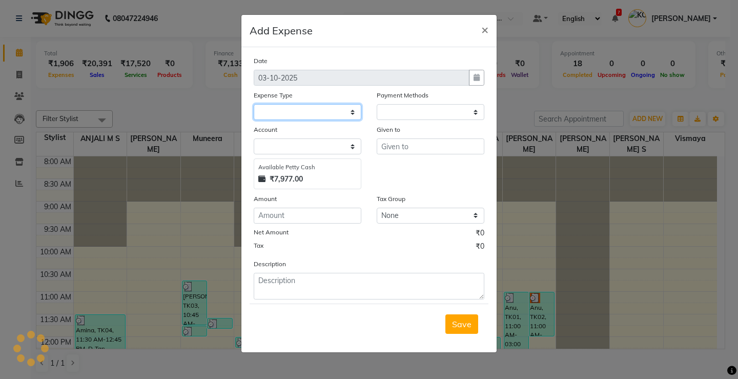
select select
click at [327, 112] on select at bounding box center [308, 112] width 108 height 16
select select "1"
select select "3508"
select select "6082"
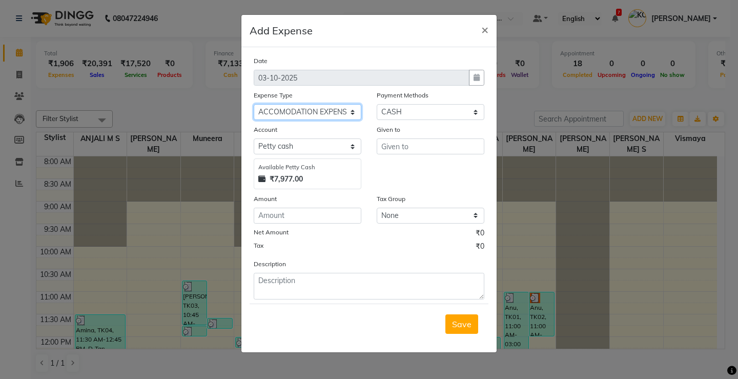
click at [254, 104] on select "Select ACCOMODATION EXPENSES ADVERTISEMENT SALES PROMOTIONAL EXPENSES Bonus BRI…" at bounding box center [308, 112] width 108 height 16
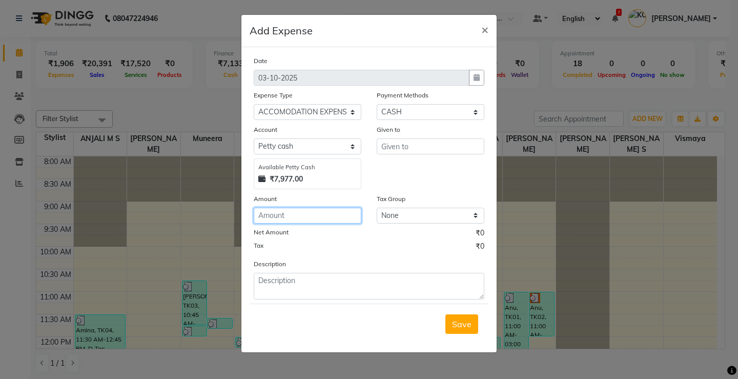
click at [299, 218] on input "number" at bounding box center [308, 216] width 108 height 16
type input "160"
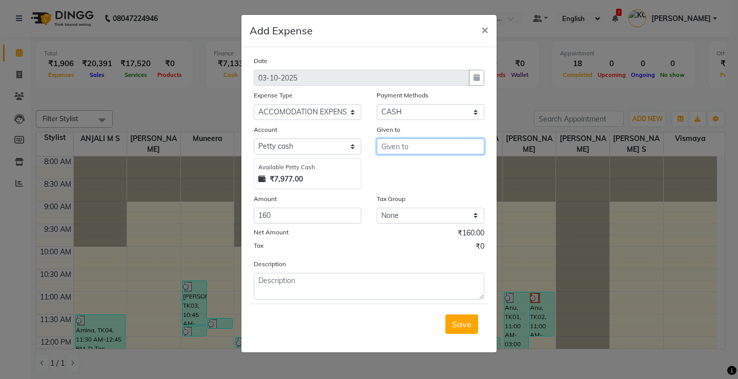
click at [407, 145] on input "text" at bounding box center [431, 146] width 108 height 16
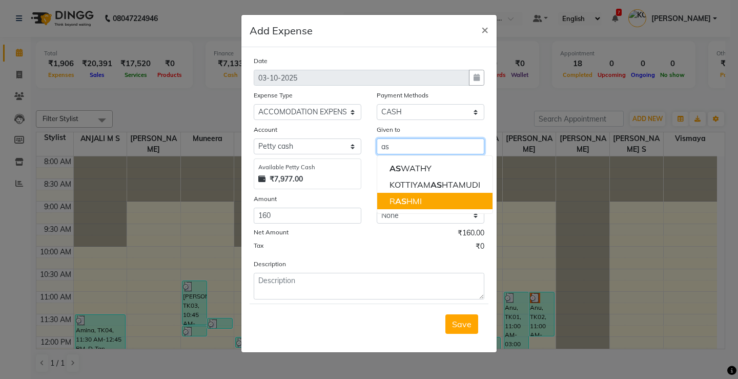
click at [415, 200] on ngb-highlight "R AS HMI" at bounding box center [406, 201] width 32 height 10
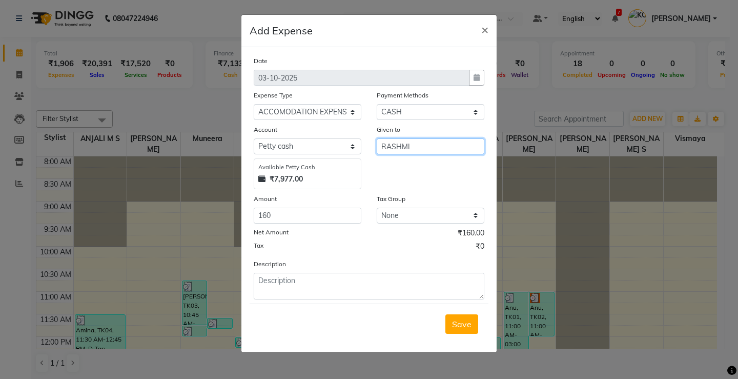
type input "RASHMI"
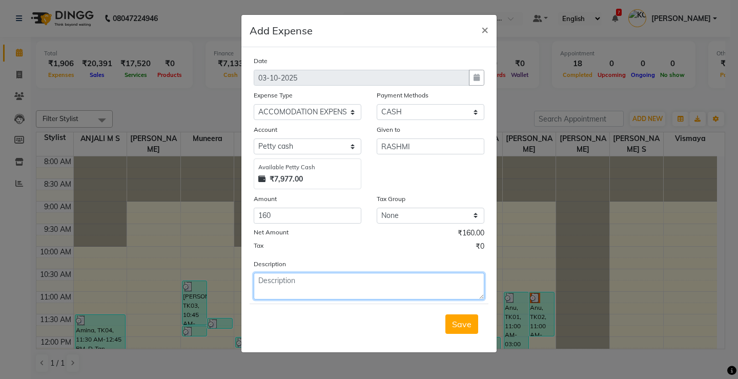
click at [283, 297] on textarea at bounding box center [369, 286] width 231 height 27
click at [271, 285] on textarea at bounding box center [369, 286] width 231 height 27
type textarea "Staff auto fare"
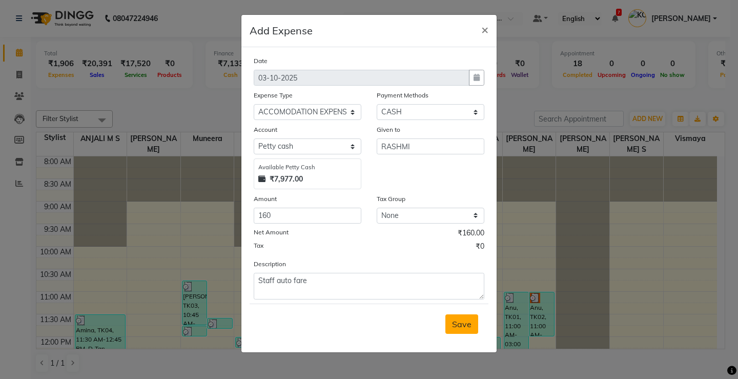
click at [463, 328] on span "Save" at bounding box center [461, 324] width 19 height 10
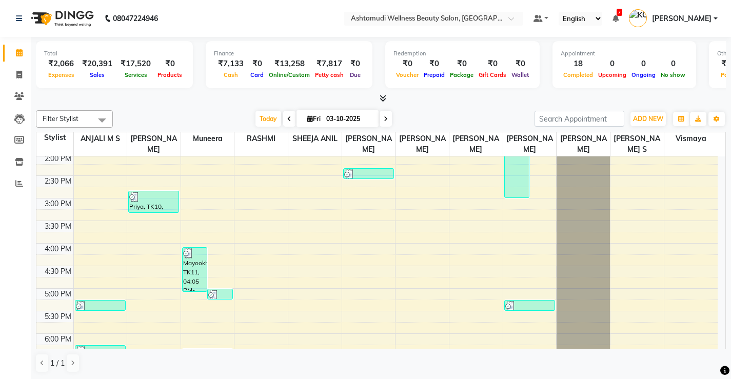
scroll to position [394, 0]
